Goal: Information Seeking & Learning: Check status

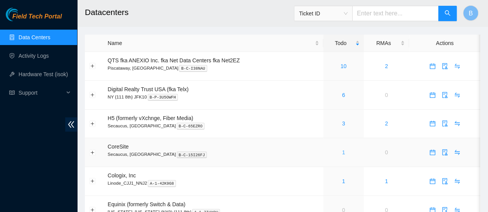
click at [343, 155] on link "1" at bounding box center [343, 153] width 3 height 6
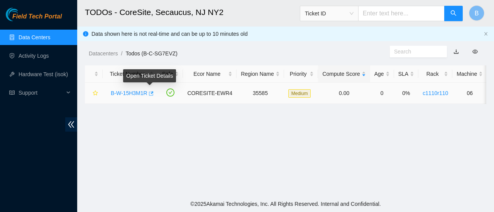
click at [151, 93] on icon "button" at bounding box center [151, 93] width 5 height 4
click at [387, 11] on input "text" at bounding box center [401, 13] width 86 height 15
paste input "B-W-PQCH1F"
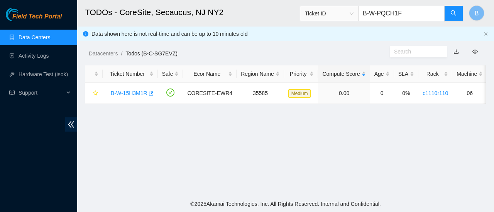
type input "B-W-PQCH1F"
click at [463, 15] on header "TODOs - CoreSite, Secaucus, NJ NY2 Ticket ID B-W-PQCH1F B" at bounding box center [324, 13] width 494 height 27
click at [461, 14] on button "button" at bounding box center [453, 13] width 19 height 15
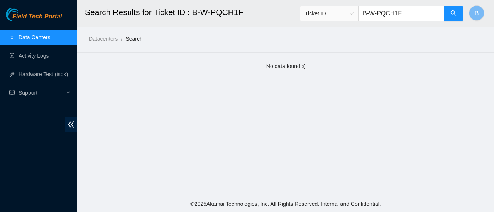
click at [412, 17] on input "B-W-PQCH1F" at bounding box center [401, 13] width 86 height 15
paste input "V-5J41GHJ"
type input "B-V-5J41GHJ"
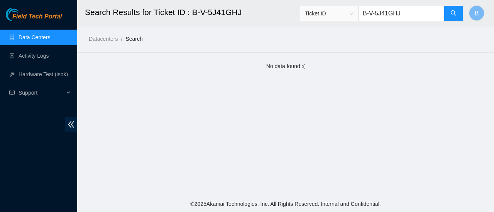
click at [25, 34] on link "Data Centers" at bounding box center [35, 37] width 32 height 6
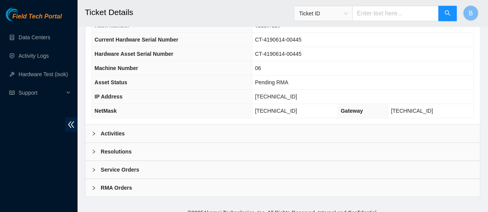
scroll to position [294, 0]
click at [110, 137] on div "Activities" at bounding box center [282, 134] width 394 height 18
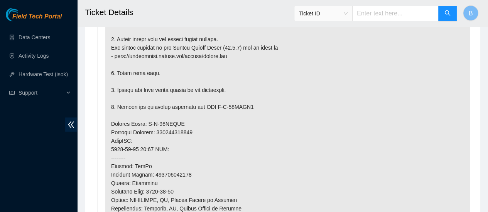
scroll to position [345, 0]
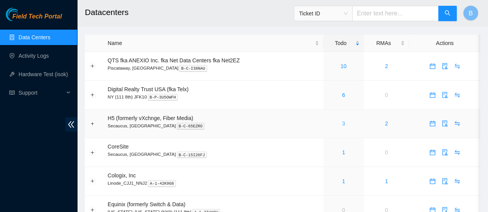
click at [342, 123] on link "3" at bounding box center [343, 124] width 3 height 6
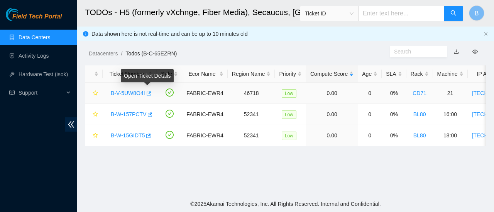
click at [147, 94] on icon "button" at bounding box center [147, 93] width 5 height 5
click at [30, 37] on link "Data Centers" at bounding box center [35, 37] width 32 height 6
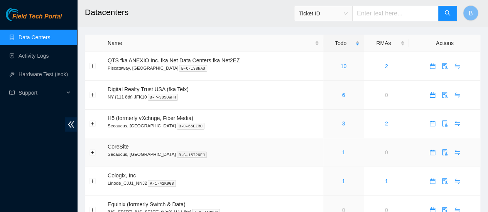
click at [342, 152] on link "1" at bounding box center [343, 153] width 3 height 6
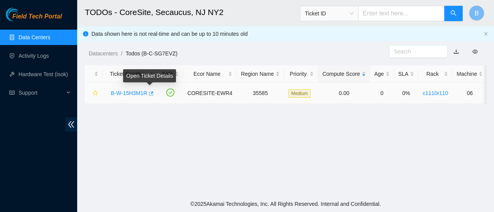
click at [149, 95] on icon "button" at bounding box center [151, 93] width 5 height 4
click at [31, 37] on link "Data Centers" at bounding box center [35, 37] width 32 height 6
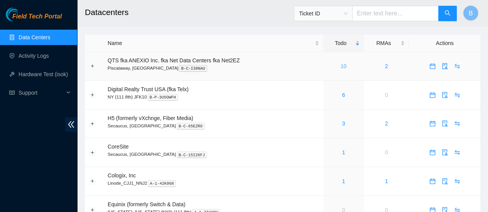
click at [344, 68] on link "10" at bounding box center [343, 66] width 6 height 6
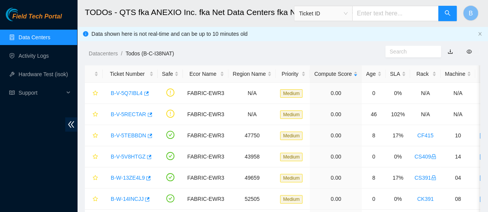
scroll to position [8, 0]
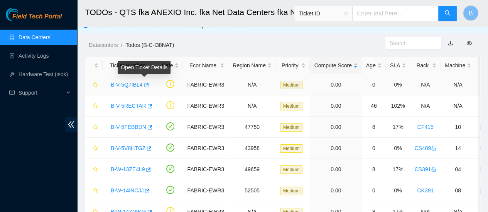
click at [145, 85] on icon "button" at bounding box center [146, 85] width 5 height 4
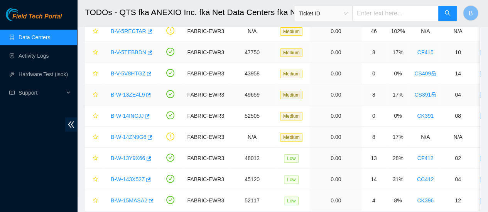
scroll to position [111, 0]
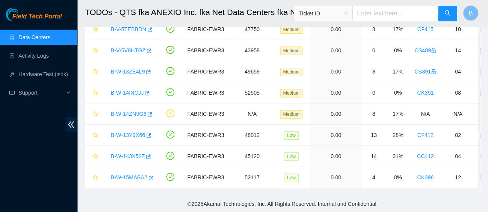
click at [38, 37] on link "Data Centers" at bounding box center [35, 37] width 32 height 6
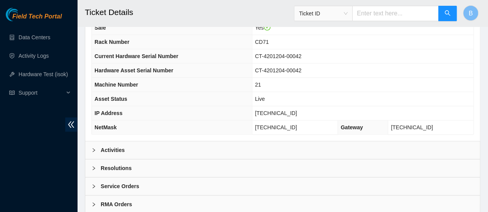
scroll to position [315, 0]
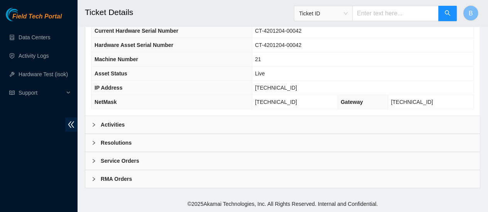
click at [118, 128] on b "Activities" at bounding box center [113, 125] width 24 height 8
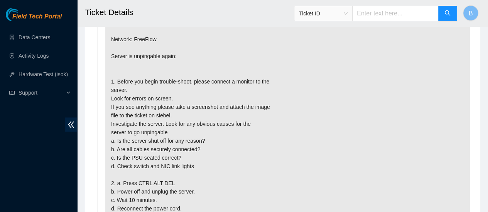
scroll to position [472, 0]
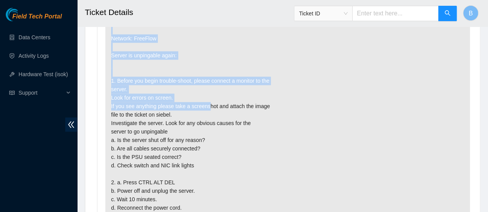
drag, startPoint x: 213, startPoint y: 108, endPoint x: 202, endPoint y: 36, distance: 72.9
click at [202, 36] on p "{"template":"unpingable" } {'isok_results': {'23.44.200.88': {'failed': 'unping…" at bounding box center [287, 141] width 364 height 292
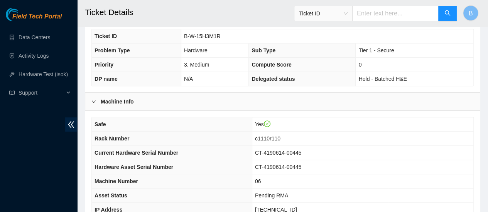
scroll to position [298, 0]
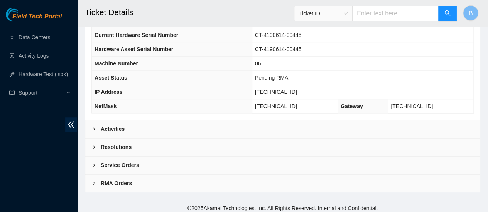
click at [110, 131] on div "Activities" at bounding box center [282, 129] width 394 height 18
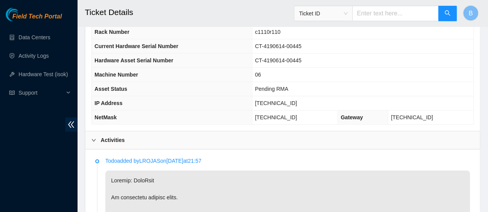
scroll to position [285, 0]
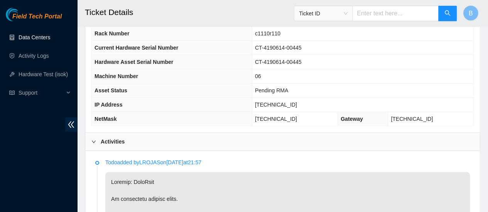
click at [27, 34] on link "Data Centers" at bounding box center [35, 37] width 32 height 6
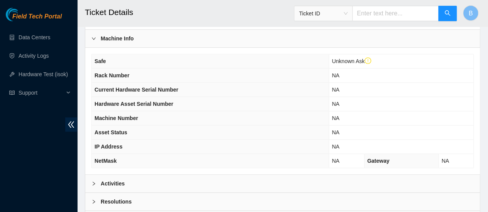
scroll to position [279, 0]
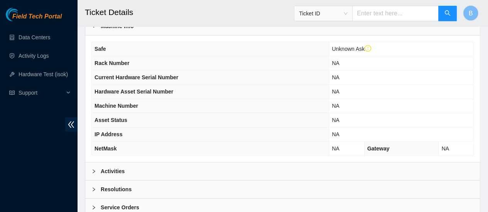
click at [121, 167] on b "Activities" at bounding box center [113, 171] width 24 height 8
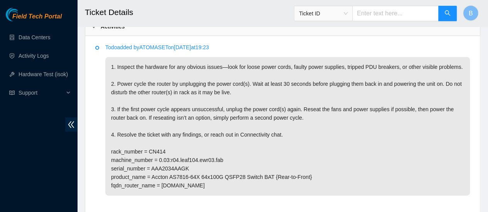
scroll to position [424, 0]
